Goal: Task Accomplishment & Management: Complete application form

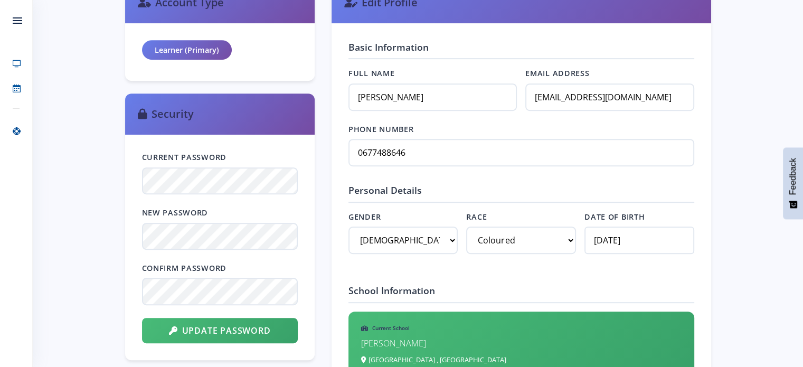
scroll to position [528, 0]
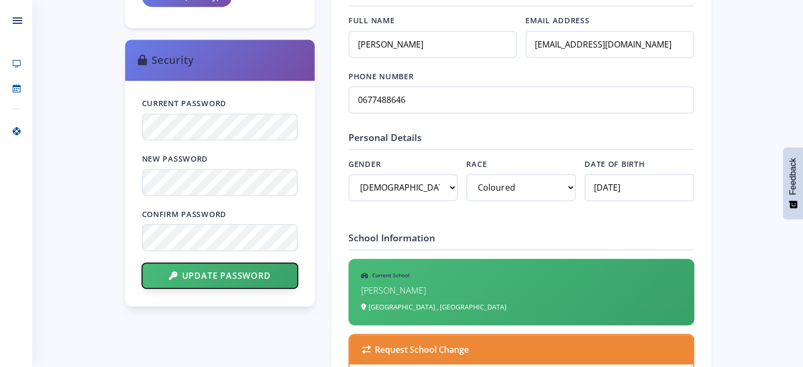
click at [217, 276] on button "Update Password" at bounding box center [220, 275] width 156 height 25
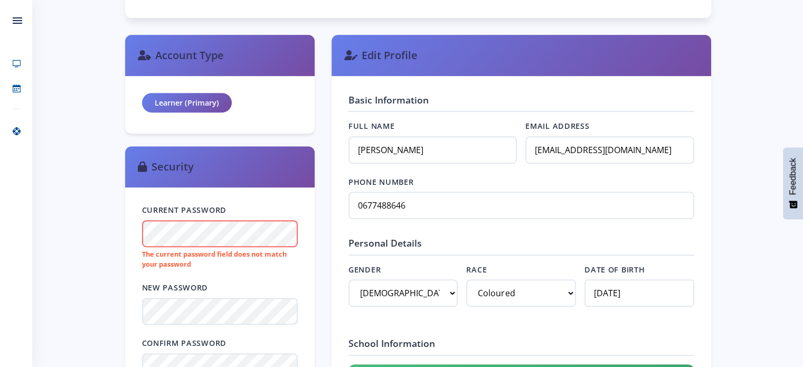
scroll to position [528, 0]
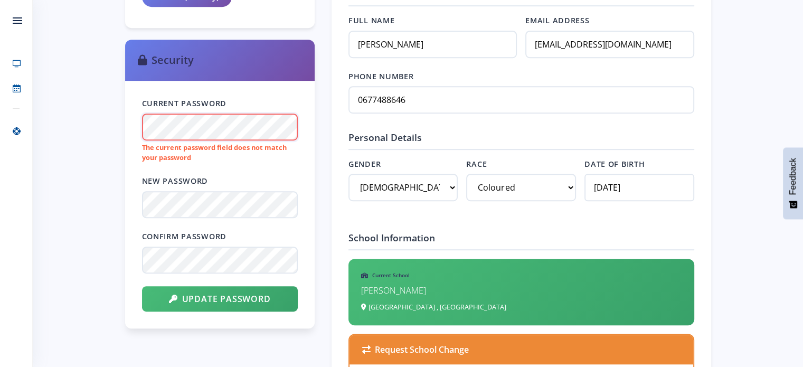
click at [138, 126] on div "Current Password The current password field does not match your password New Pa…" at bounding box center [220, 205] width 190 height 248
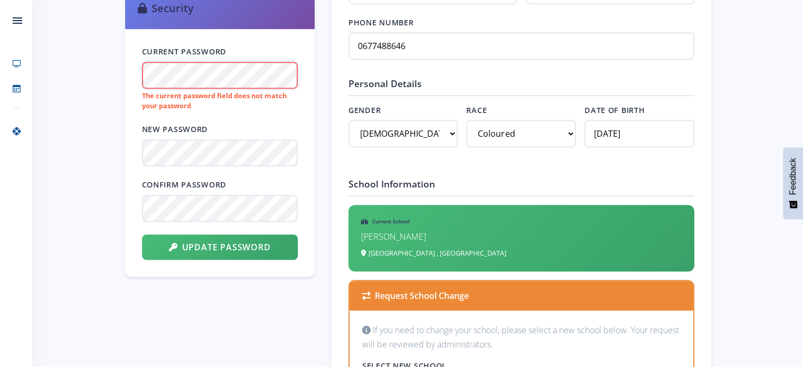
scroll to position [634, 0]
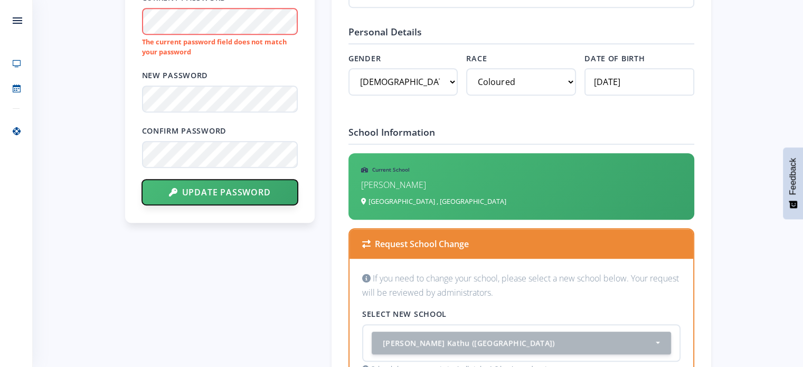
click at [230, 190] on button "Update Password" at bounding box center [220, 192] width 156 height 25
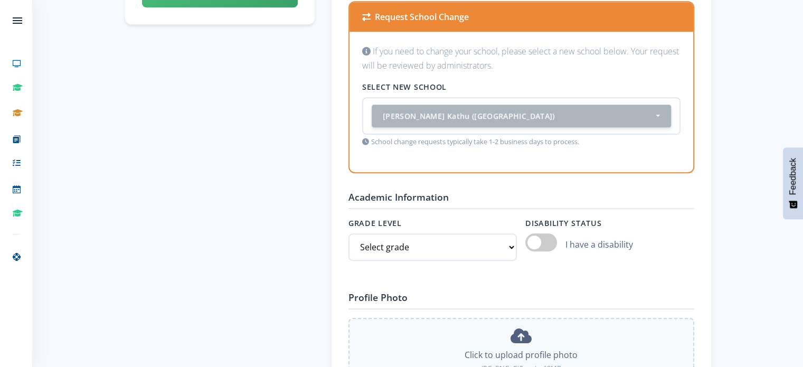
scroll to position [845, 0]
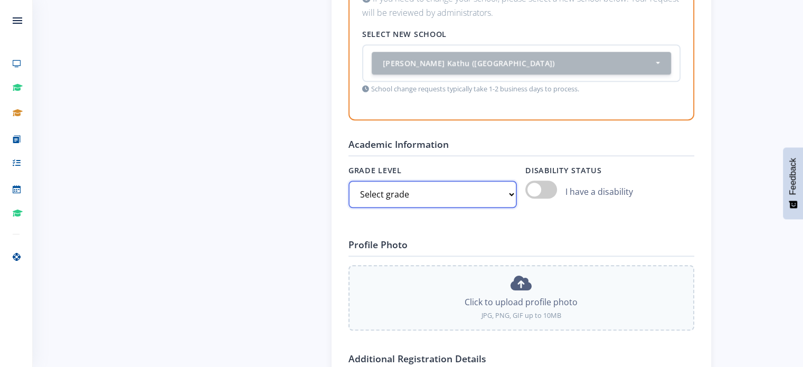
click at [507, 190] on select "Select grade Grade 4 Grade 5 Grade 6 Grade 7" at bounding box center [433, 194] width 169 height 27
select select "Grade 8"
click at [349, 181] on select "Select grade Grade 4 Grade 5 Grade 6 Grade 7" at bounding box center [433, 194] width 169 height 27
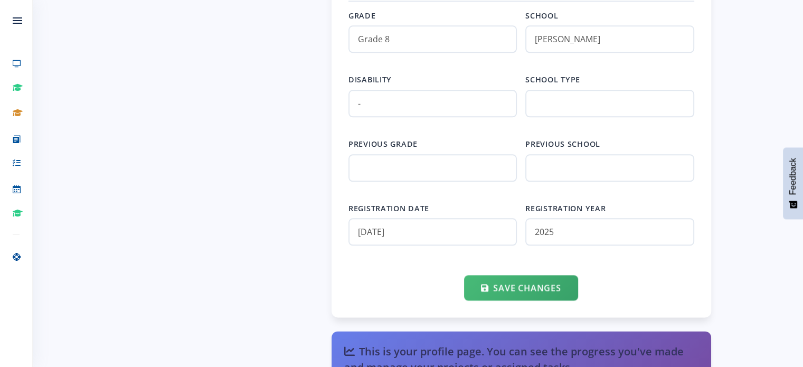
scroll to position [1268, 0]
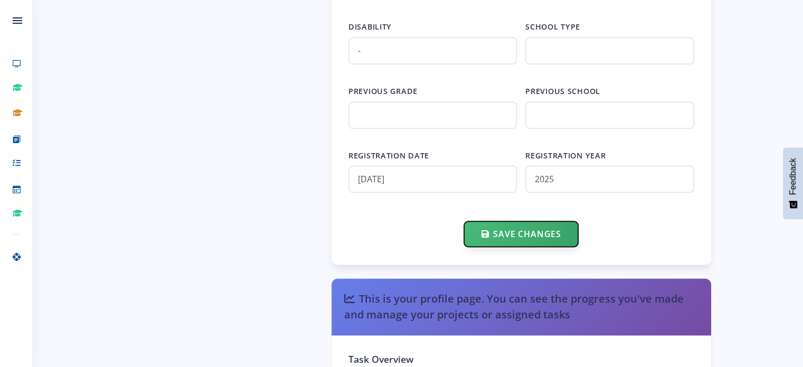
click at [513, 229] on button "Save Changes" at bounding box center [521, 233] width 114 height 25
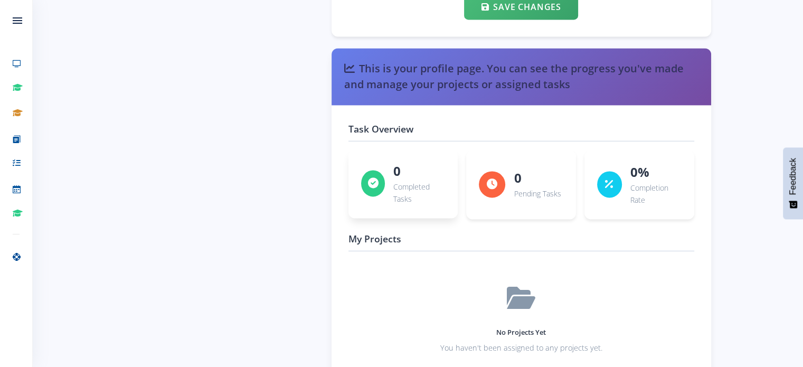
scroll to position [1587, 0]
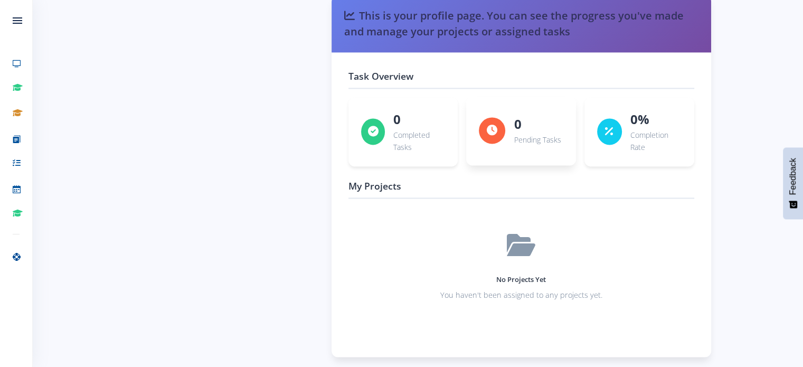
click at [498, 125] on icon at bounding box center [492, 130] width 11 height 11
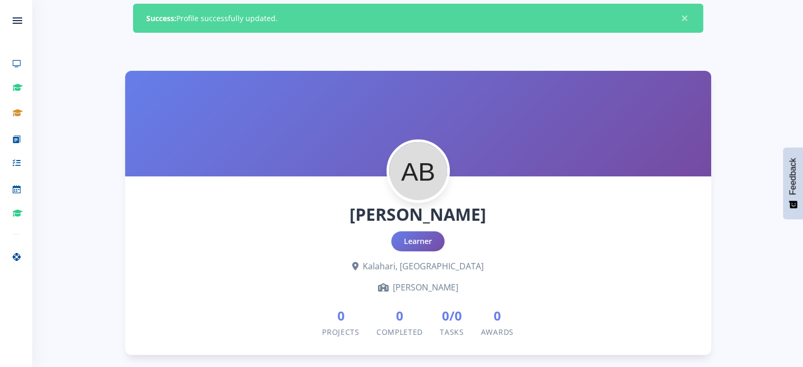
scroll to position [0, 0]
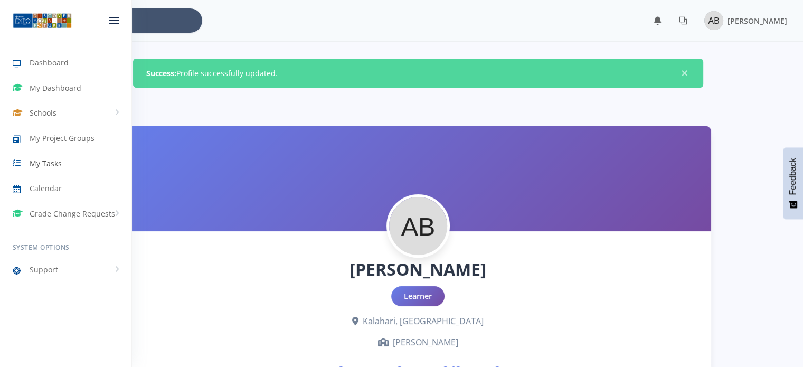
click at [35, 164] on span "My Tasks" at bounding box center [46, 163] width 32 height 11
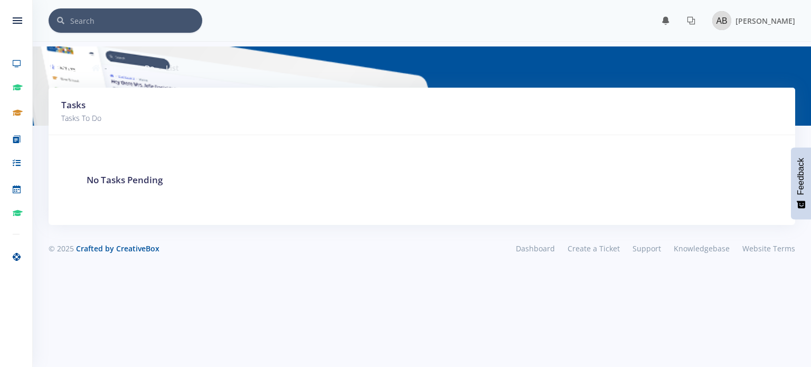
scroll to position [8, 8]
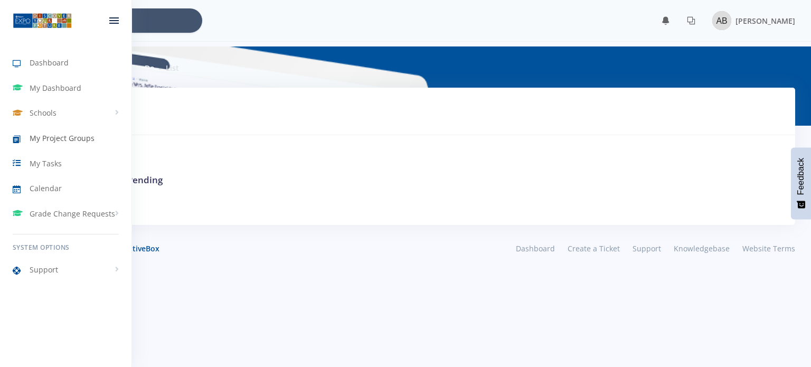
click at [46, 135] on span "My Project Groups" at bounding box center [62, 138] width 65 height 11
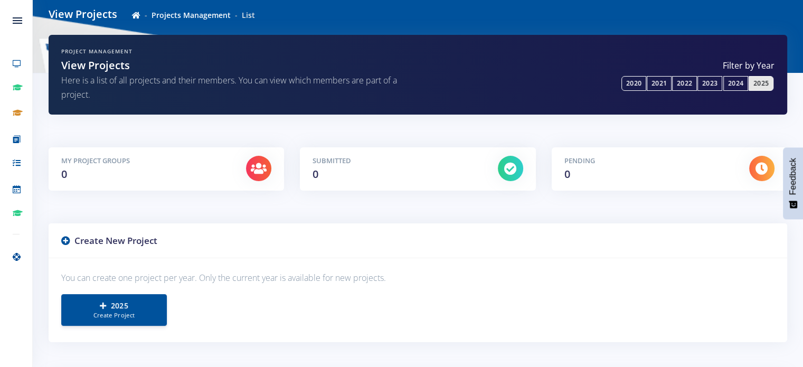
scroll to position [106, 0]
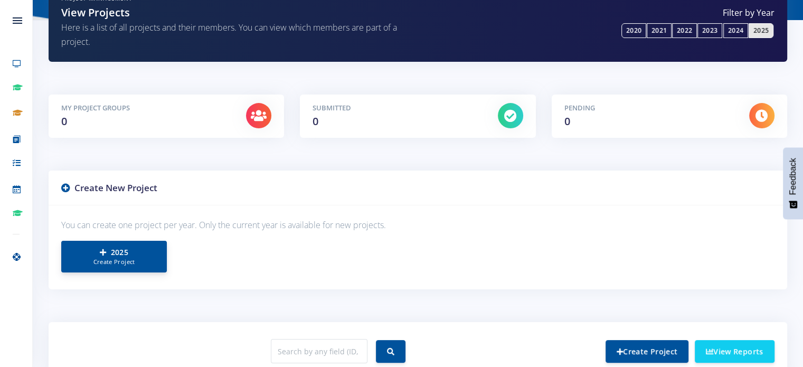
click at [102, 254] on icon at bounding box center [103, 252] width 6 height 7
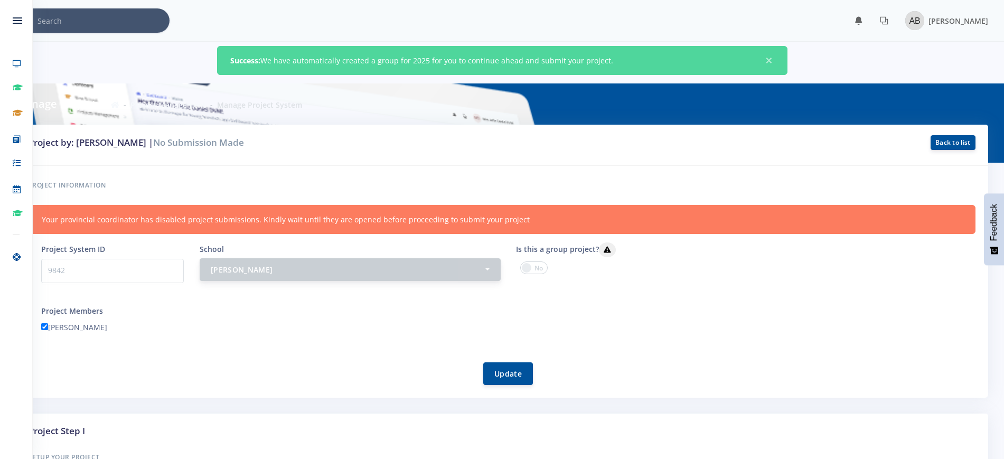
click at [239, 275] on button "[PERSON_NAME]" at bounding box center [350, 269] width 301 height 23
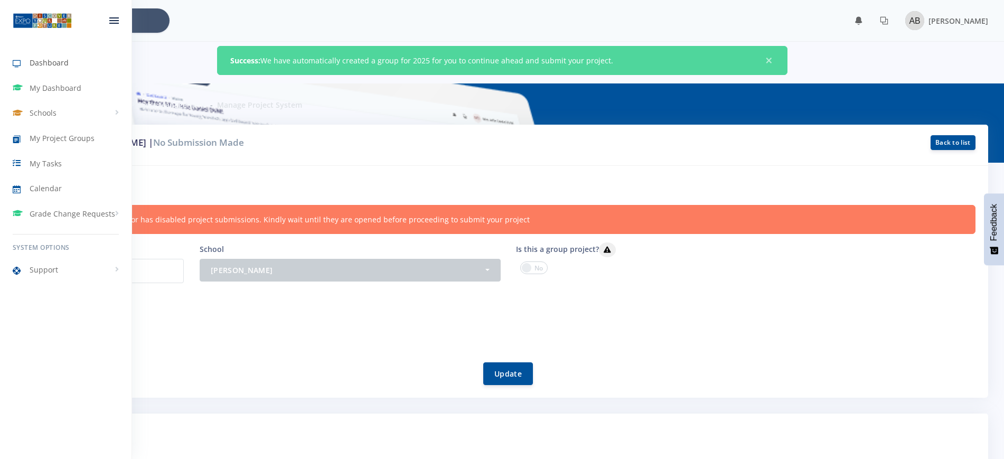
click at [18, 61] on icon at bounding box center [21, 64] width 17 height 13
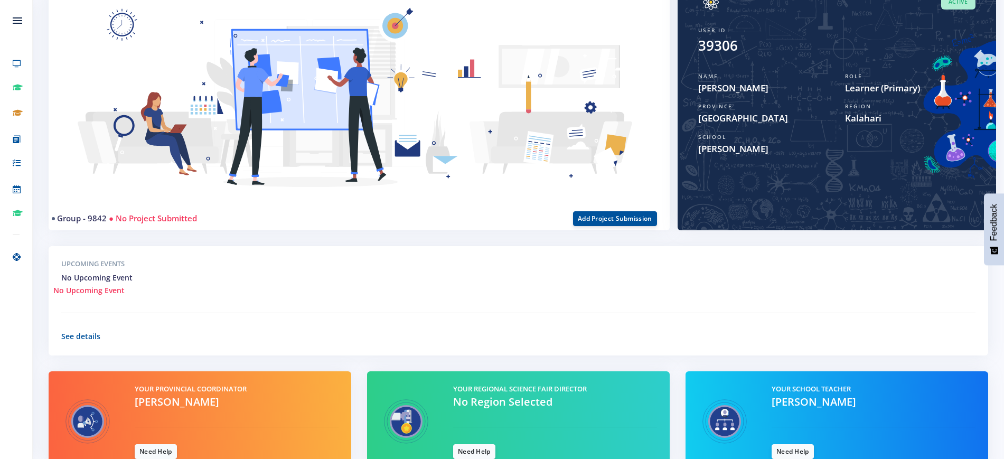
scroll to position [192, 0]
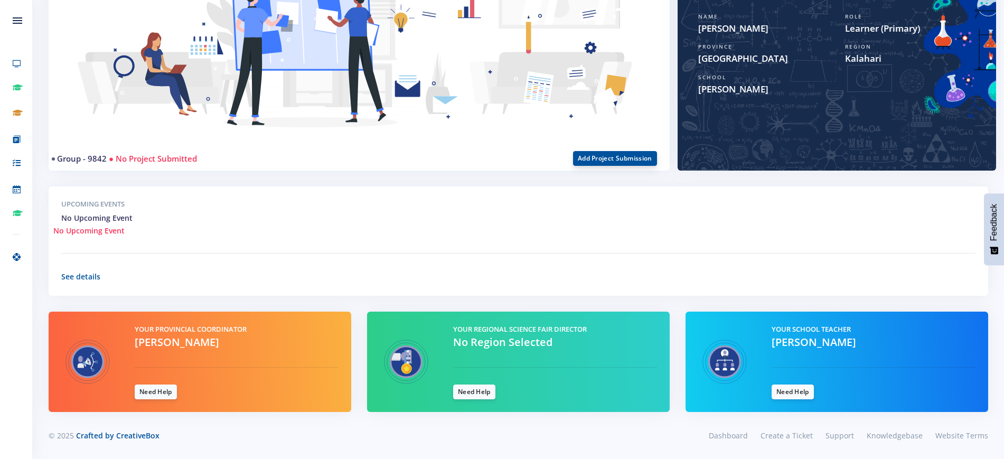
click at [599, 157] on button "Add Project Submission" at bounding box center [615, 158] width 84 height 15
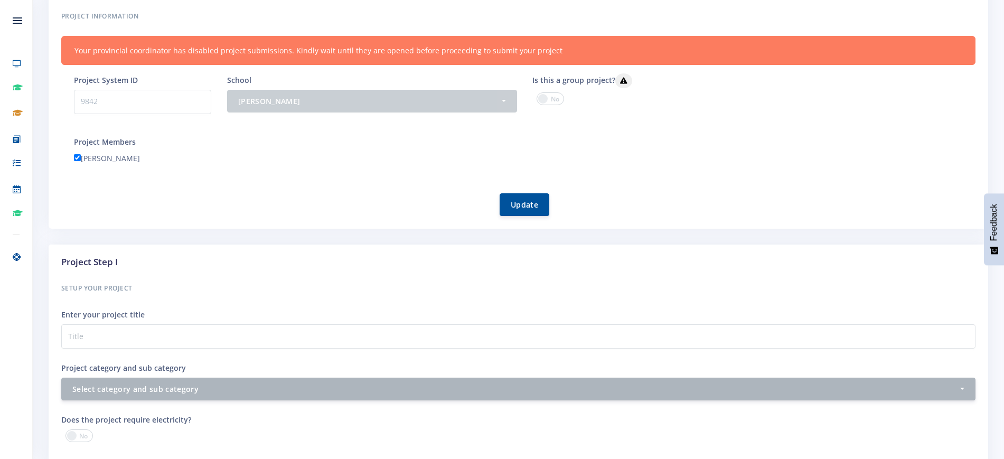
scroll to position [264, 0]
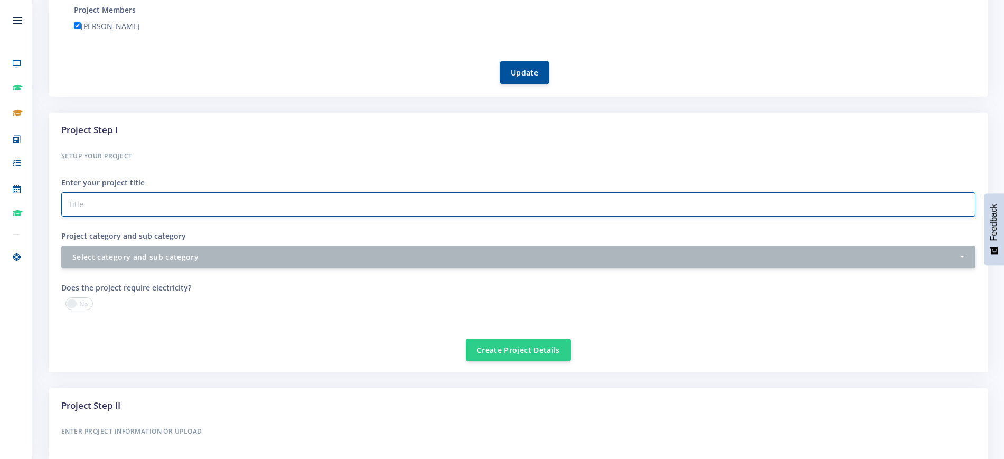
click at [115, 202] on input "Project category and sub category" at bounding box center [518, 204] width 914 height 24
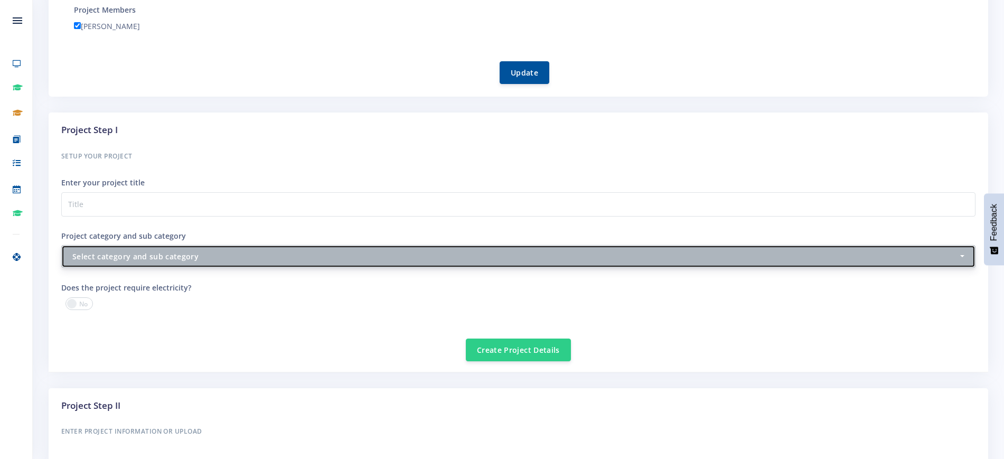
click at [962, 255] on button "Select category and sub category" at bounding box center [518, 256] width 914 height 23
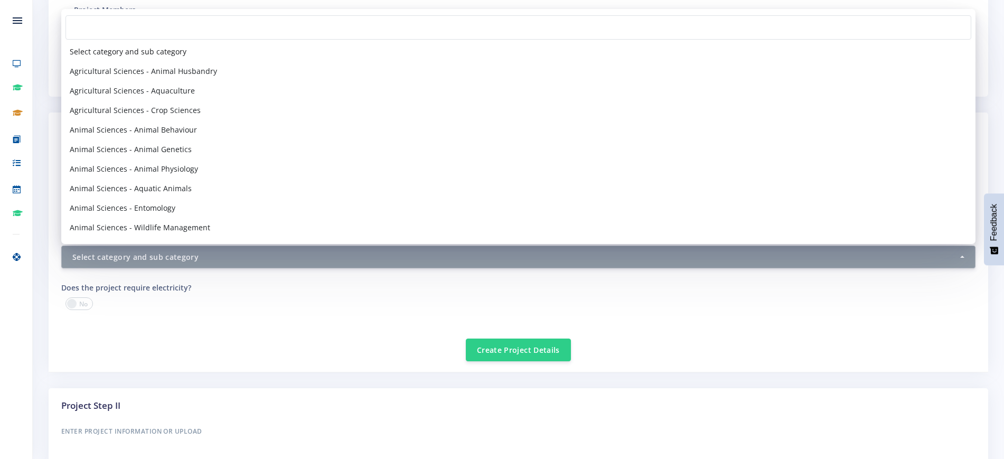
click at [316, 304] on div at bounding box center [285, 305] width 465 height 16
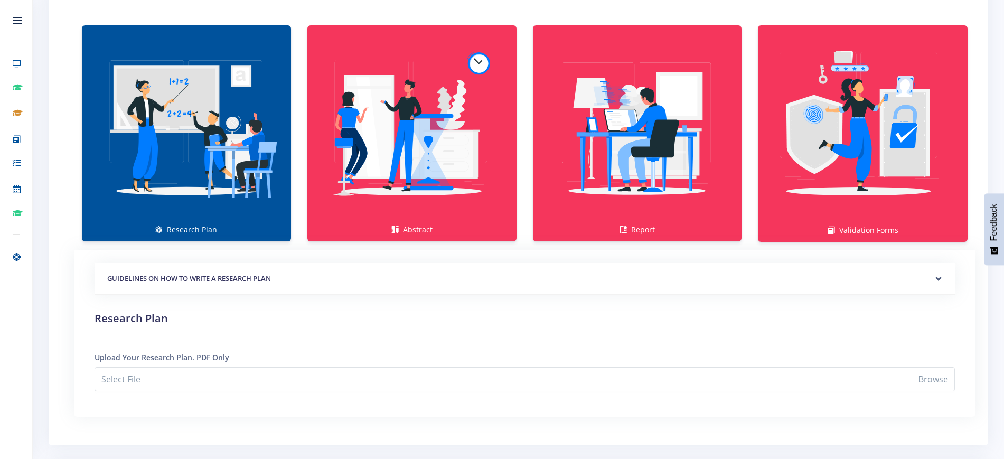
scroll to position [660, 0]
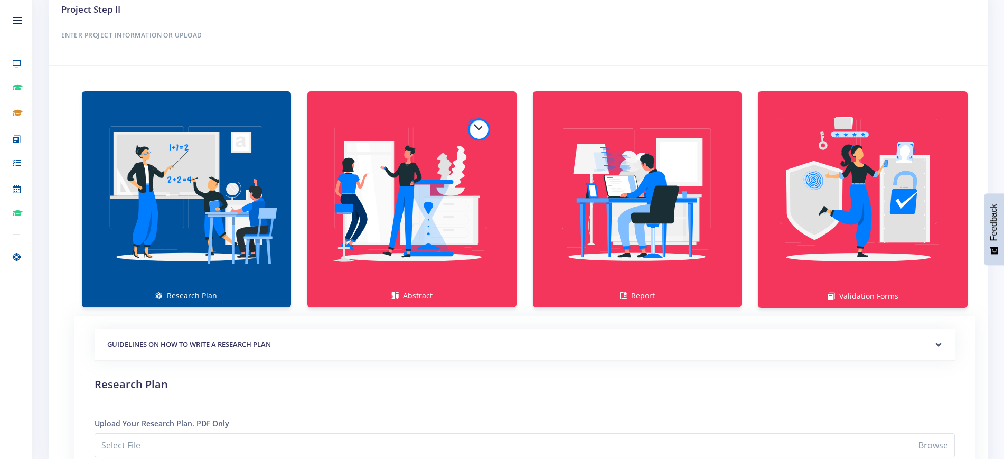
click at [209, 198] on img at bounding box center [186, 194] width 192 height 192
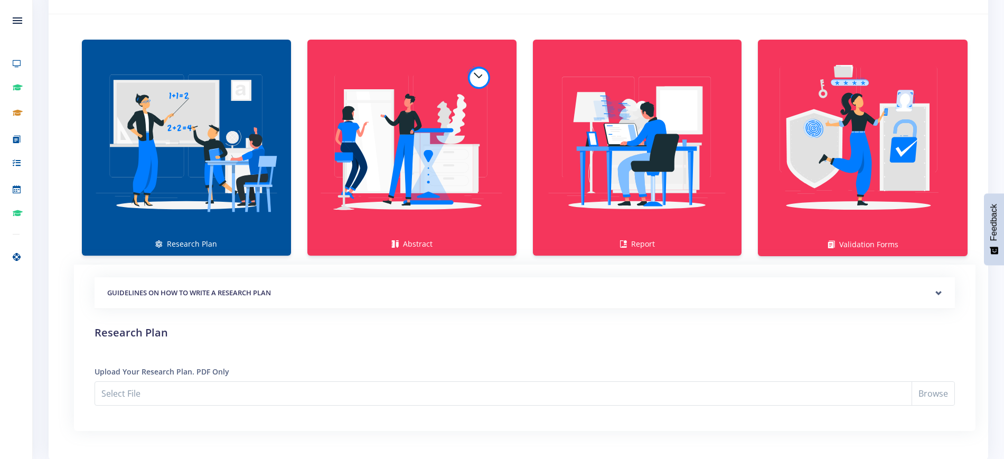
scroll to position [646, 0]
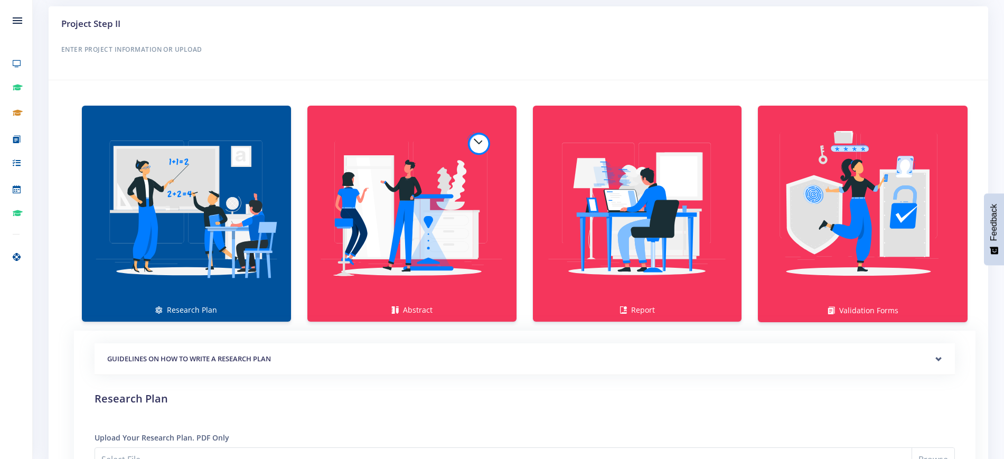
click at [179, 309] on link "Research Plan" at bounding box center [186, 214] width 209 height 216
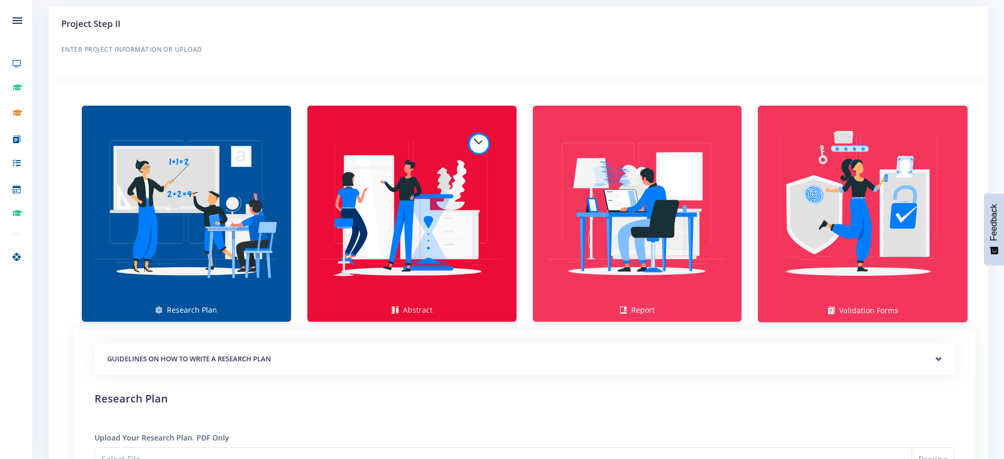
click at [416, 308] on link "Abstract" at bounding box center [411, 214] width 209 height 216
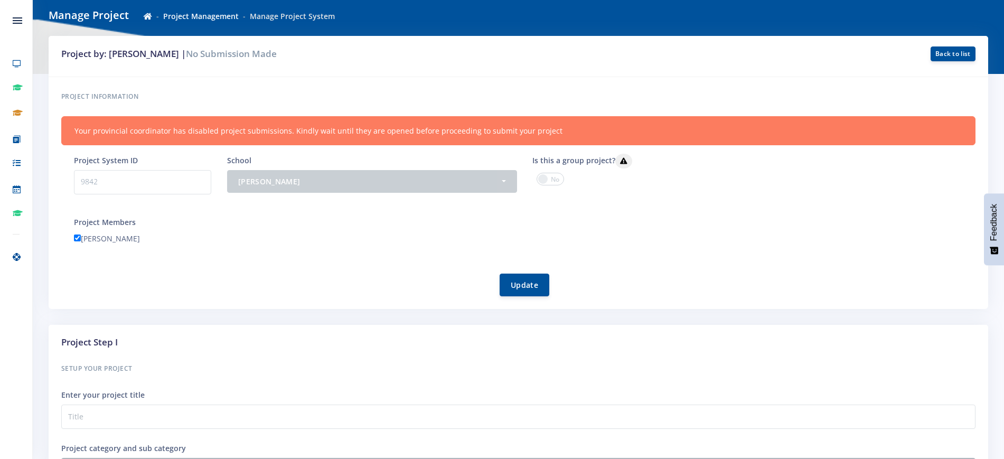
scroll to position [0, 0]
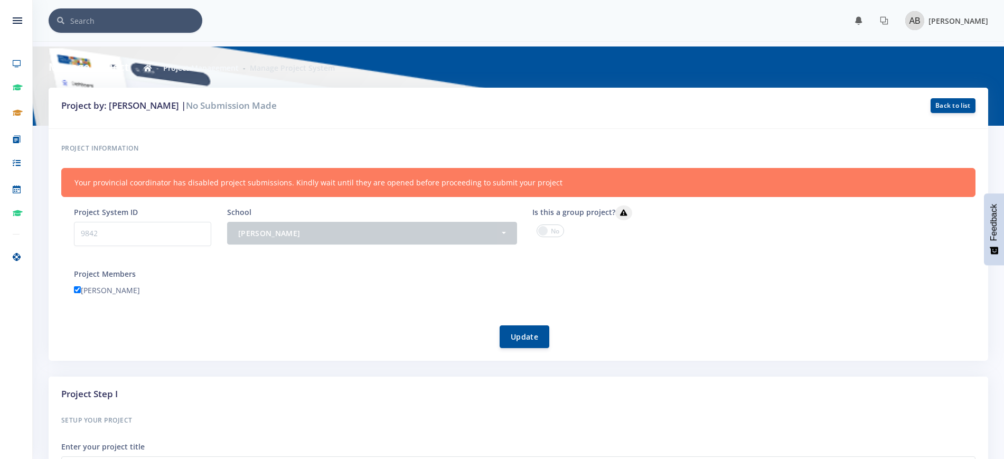
click at [910, 22] on img at bounding box center [914, 20] width 19 height 19
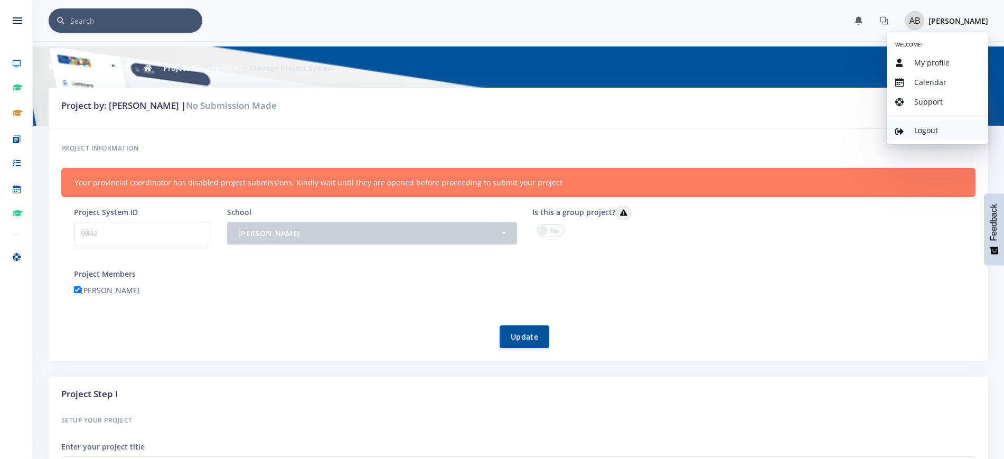
click at [927, 130] on span "Logout" at bounding box center [926, 130] width 24 height 10
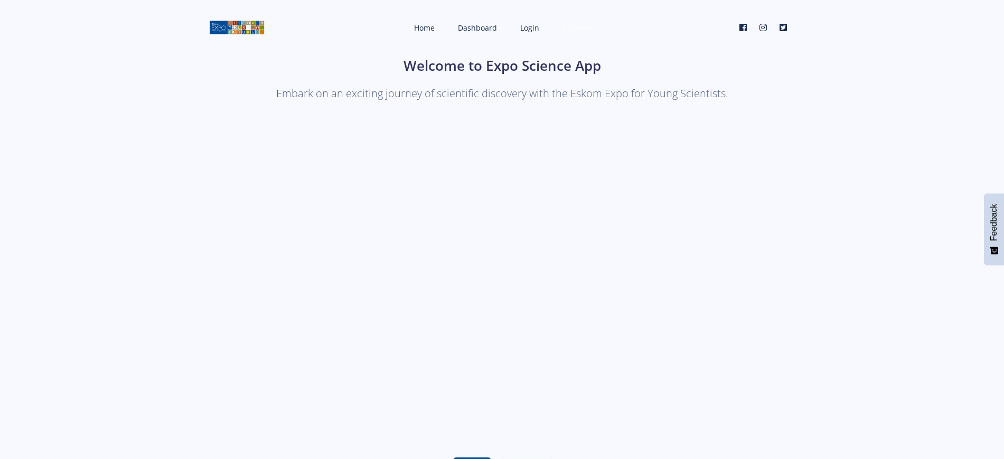
click at [574, 26] on span "Register" at bounding box center [577, 28] width 29 height 10
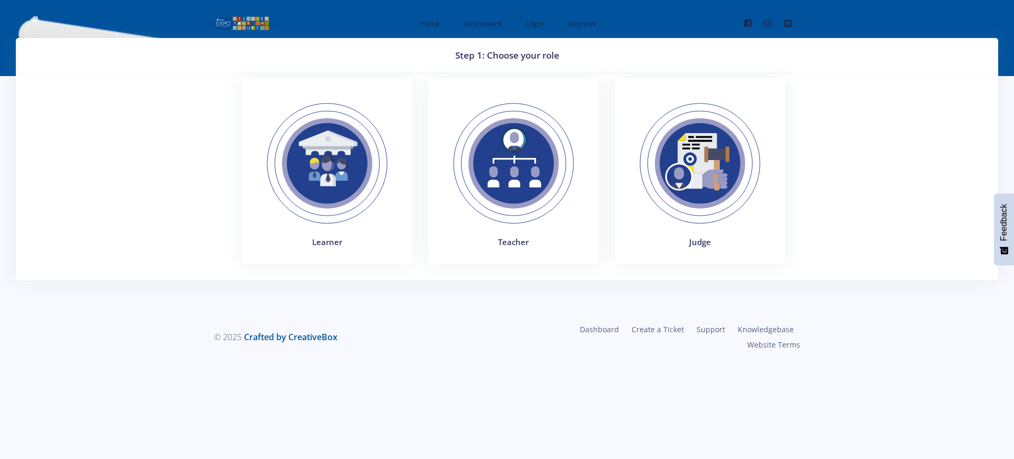
click at [322, 158] on img at bounding box center [327, 163] width 145 height 145
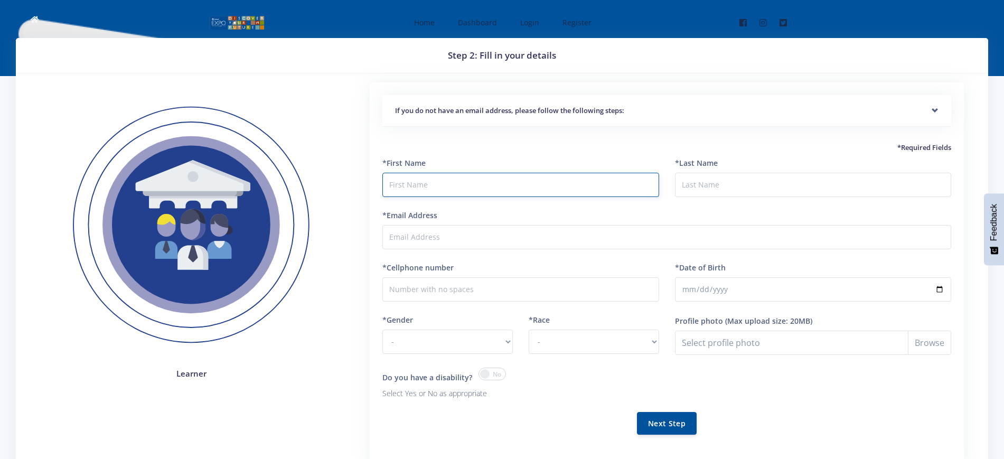
click at [434, 186] on input "text" at bounding box center [520, 185] width 276 height 24
type input "McKayla"
click at [690, 181] on input "*Last Name" at bounding box center [813, 185] width 276 height 24
type input "Booysen"
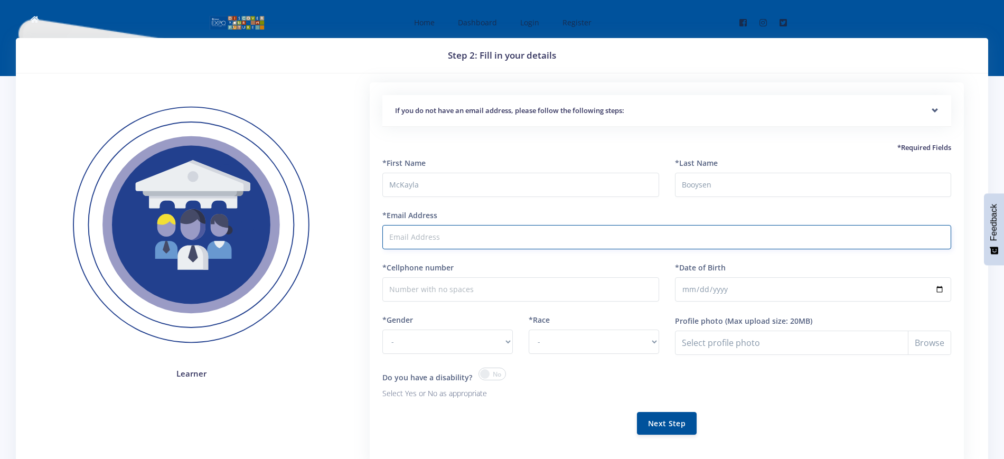
click at [447, 238] on input "*Email Address" at bounding box center [666, 237] width 569 height 24
paste input "[EMAIL_ADDRESS][DOMAIN_NAME]"
type input "[EMAIL_ADDRESS][DOMAIN_NAME]"
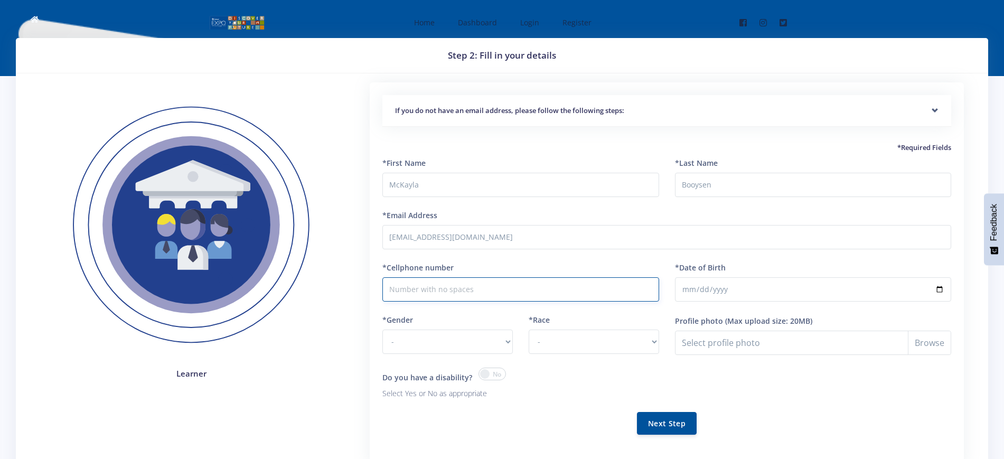
paste input "0826986571"
type input "0826986571"
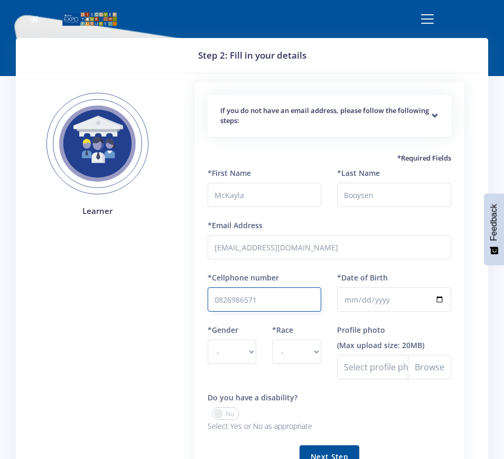
scroll to position [66, 0]
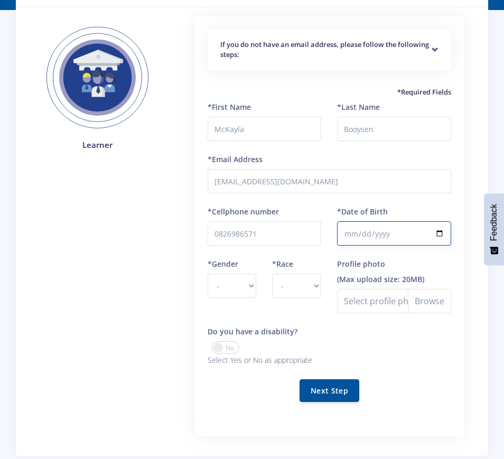
click at [349, 236] on input "*Date of Birth" at bounding box center [394, 233] width 114 height 24
type input "[DATE]"
click at [250, 285] on select "- [DEMOGRAPHIC_DATA] [DEMOGRAPHIC_DATA]" at bounding box center [232, 286] width 49 height 24
select select "F"
click at [208, 274] on select "- [DEMOGRAPHIC_DATA] [DEMOGRAPHIC_DATA]" at bounding box center [232, 286] width 49 height 24
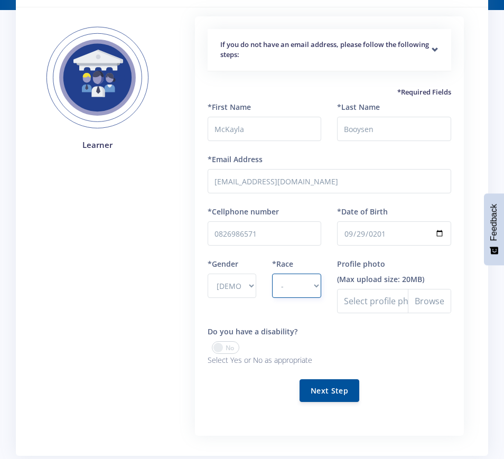
click at [316, 287] on select "- [DEMOGRAPHIC_DATA] Coloured Indian White Other" at bounding box center [296, 286] width 49 height 24
select select "White"
click at [272, 274] on select "- [DEMOGRAPHIC_DATA] Coloured Indian White Other" at bounding box center [296, 286] width 49 height 24
click at [334, 391] on button "Next Step" at bounding box center [330, 390] width 60 height 23
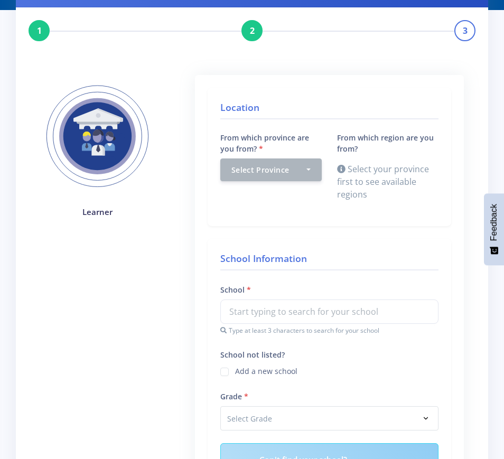
scroll to position [132, 0]
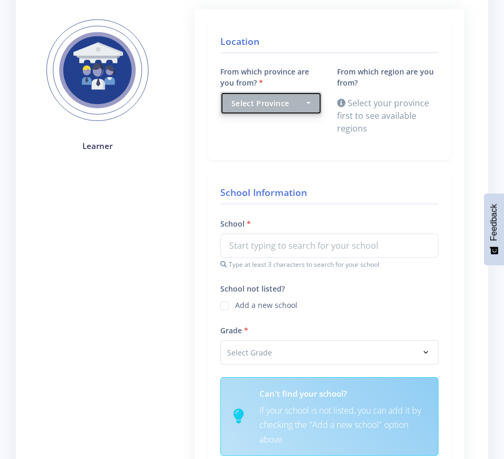
click at [306, 102] on button "Select Province" at bounding box center [270, 103] width 101 height 23
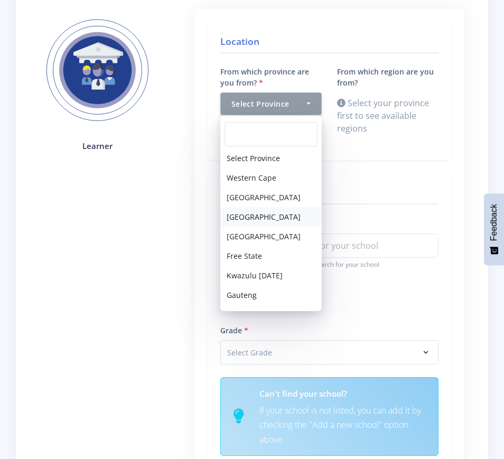
click at [256, 215] on span "Northern Cape" at bounding box center [264, 216] width 74 height 11
select select "3"
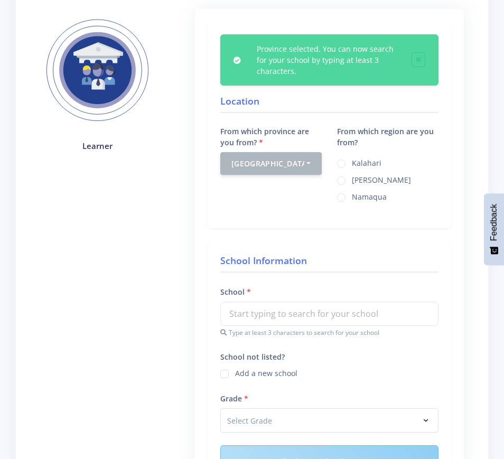
drag, startPoint x: 279, startPoint y: 292, endPoint x: 272, endPoint y: 312, distance: 21.4
click at [272, 310] on div "School Type at least 3 characters to search for your school" at bounding box center [329, 311] width 218 height 52
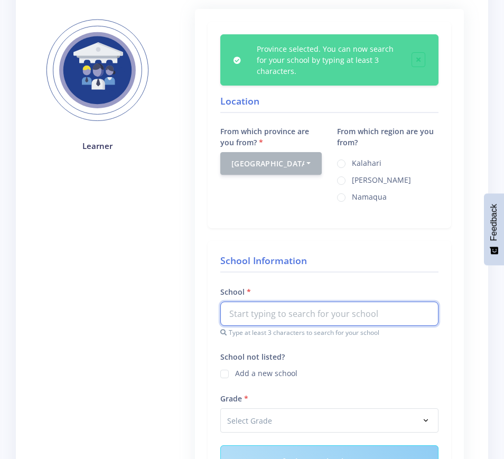
click at [272, 314] on input "text" at bounding box center [329, 314] width 218 height 24
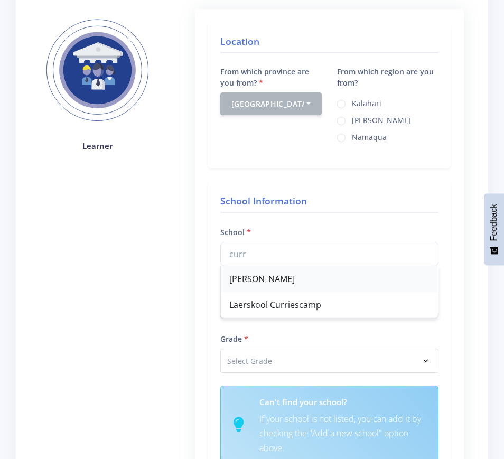
click at [273, 278] on div "Curro Kathu" at bounding box center [329, 279] width 217 height 26
type input "Curro Kathu"
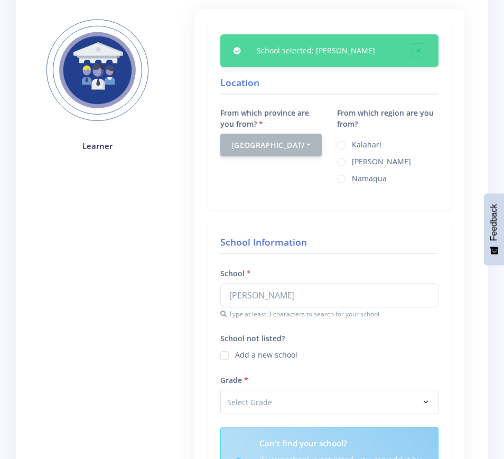
scroll to position [198, 0]
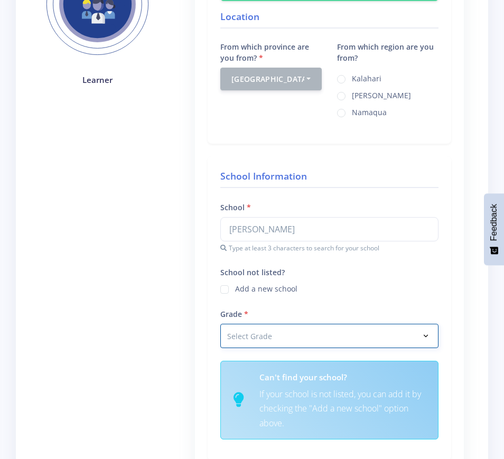
click at [424, 335] on select "Select Grade Grade 4 Grade 5 Grade 6 Grade 7" at bounding box center [329, 336] width 218 height 24
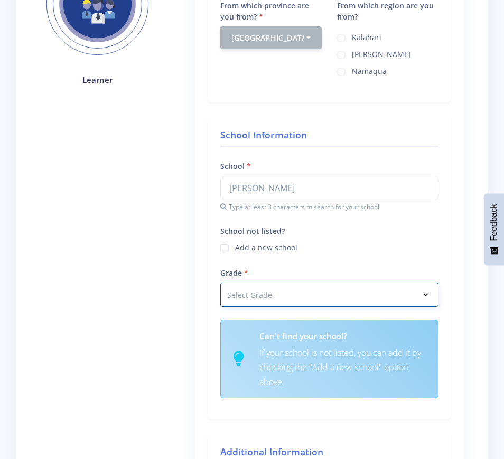
select select "Grade 8"
click at [220, 283] on select "Select Grade Grade 4 Grade 5 Grade 6 Grade 7" at bounding box center [329, 295] width 218 height 24
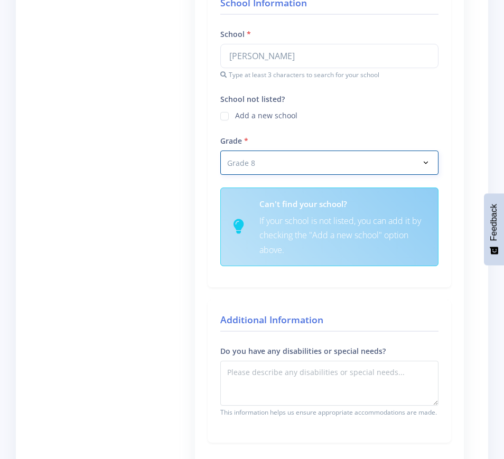
scroll to position [396, 0]
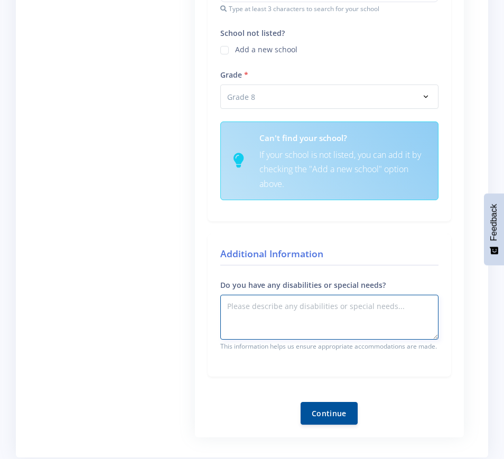
click at [258, 307] on textarea "Do you have any disabilities or special needs?" at bounding box center [329, 317] width 218 height 45
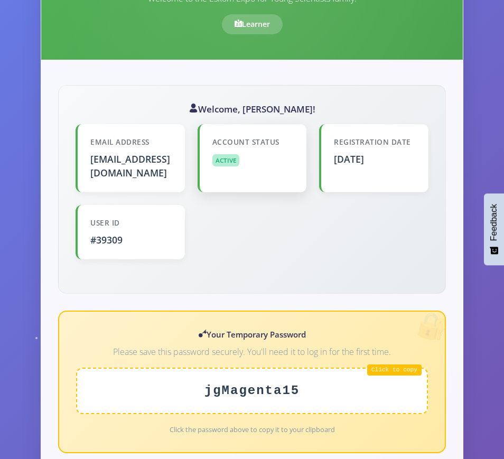
scroll to position [264, 0]
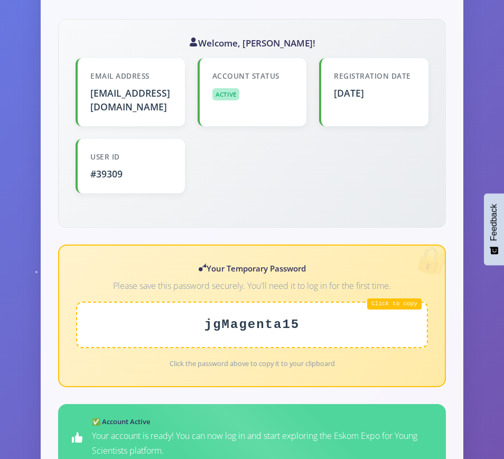
drag, startPoint x: 200, startPoint y: 309, endPoint x: 332, endPoint y: 317, distance: 132.3
click at [332, 317] on div "jgMagenta15" at bounding box center [252, 325] width 352 height 46
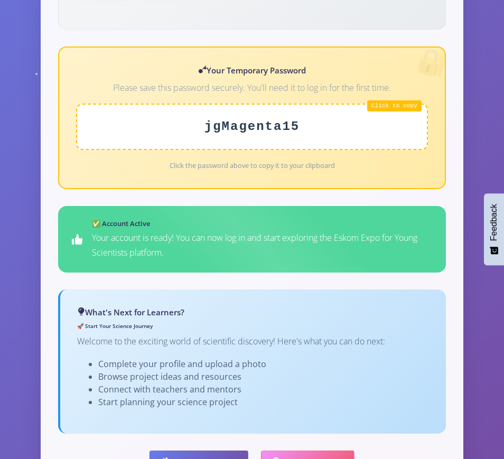
scroll to position [528, 0]
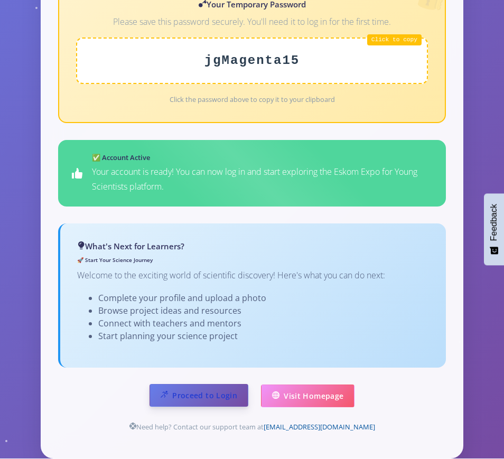
click at [198, 384] on link "Proceed to Login" at bounding box center [198, 395] width 99 height 23
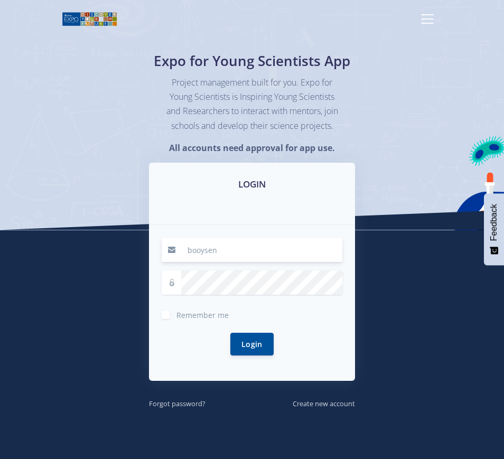
type input "[EMAIL_ADDRESS][DOMAIN_NAME]"
click at [177, 295] on div at bounding box center [252, 282] width 181 height 24
click at [252, 351] on button "Login" at bounding box center [251, 343] width 43 height 23
